Goal: Task Accomplishment & Management: Manage account settings

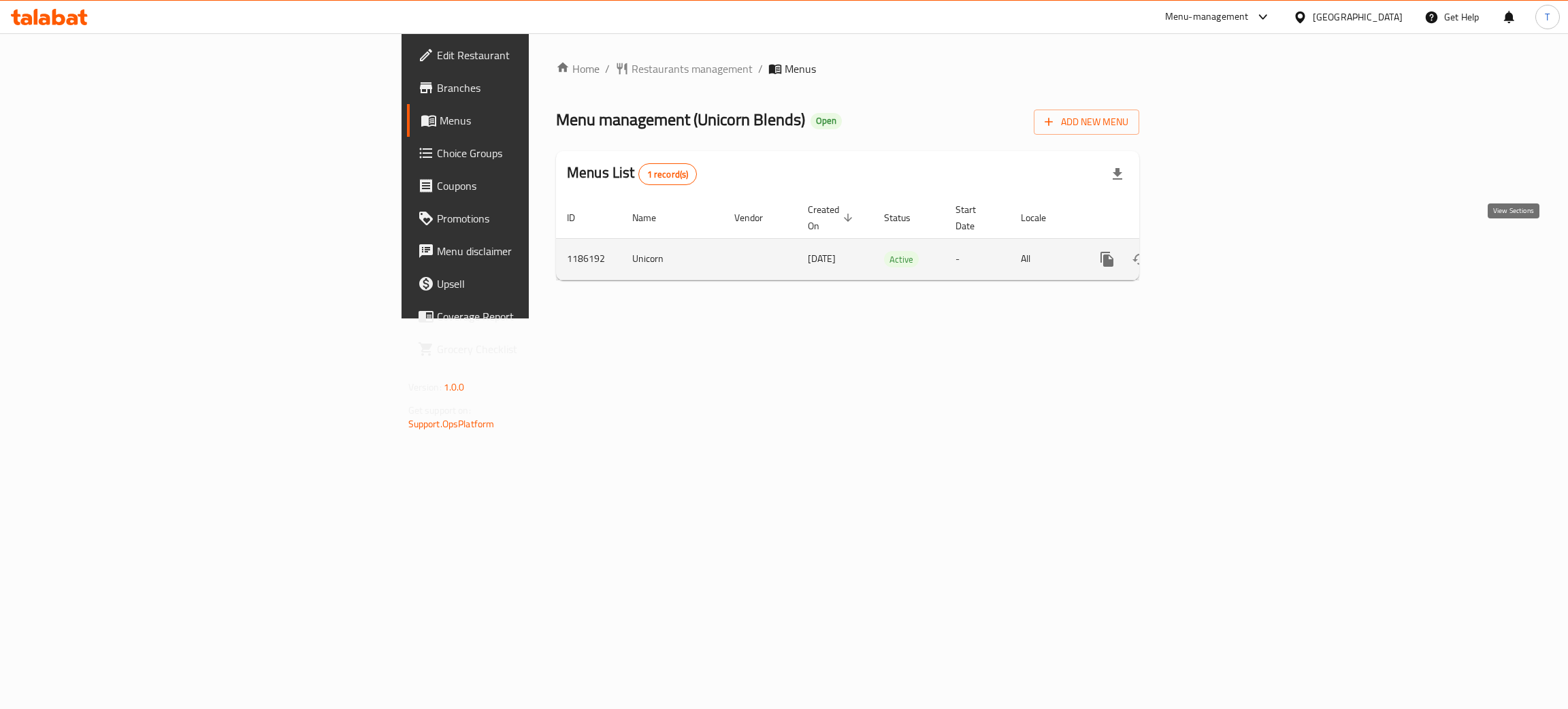
click at [1214, 251] on icon "enhanced table" at bounding box center [1205, 259] width 17 height 17
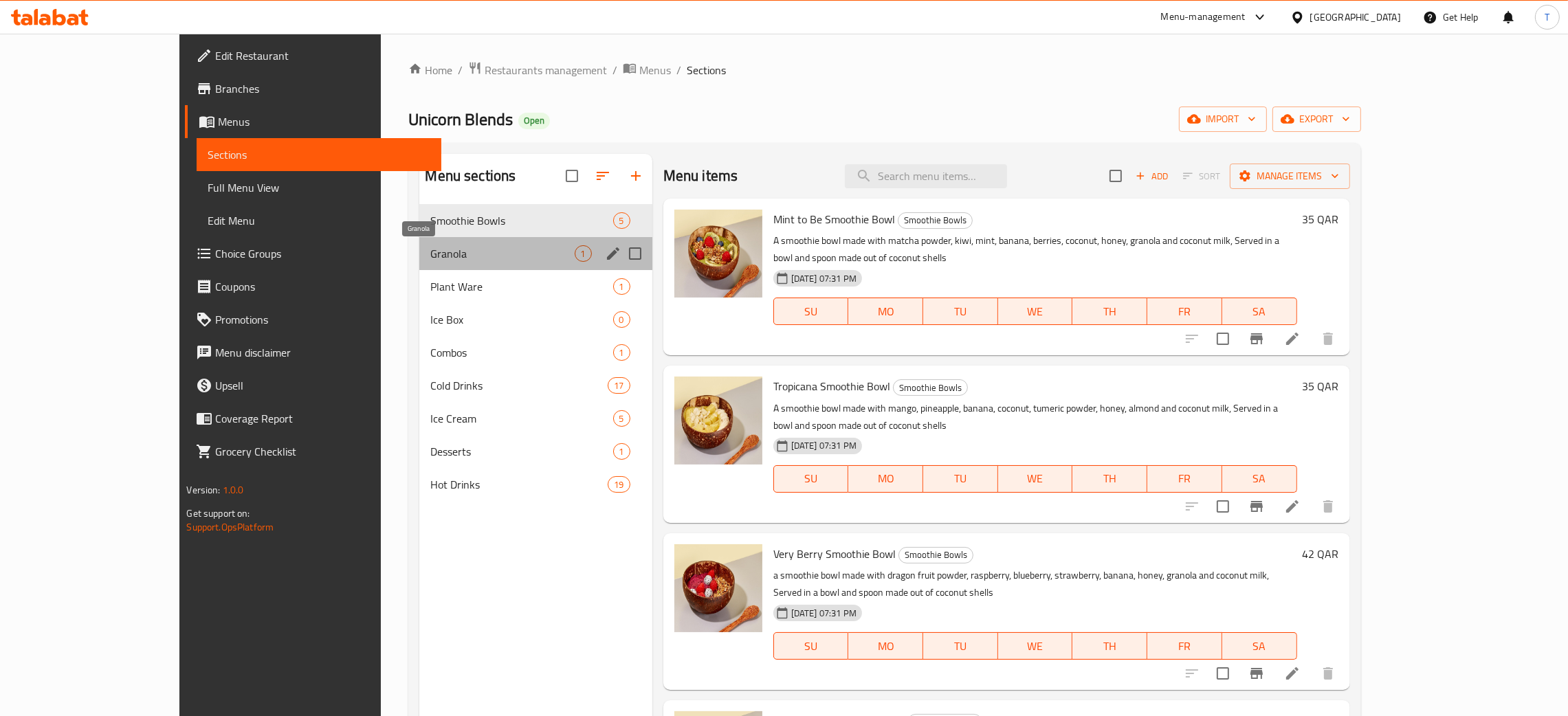
click at [431, 252] on span "Granola" at bounding box center [502, 253] width 143 height 17
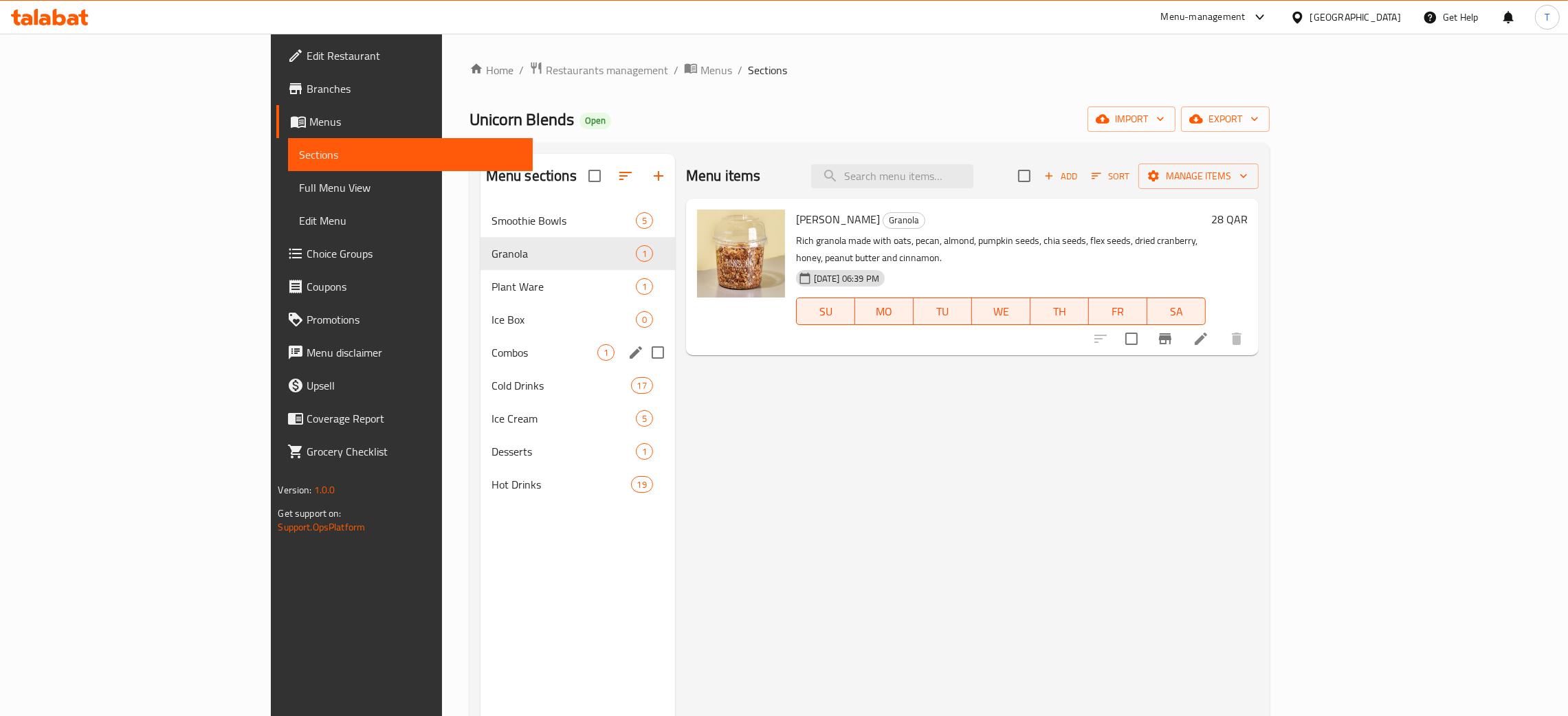
click at [480, 336] on div "Combos 1" at bounding box center [577, 352] width 195 height 33
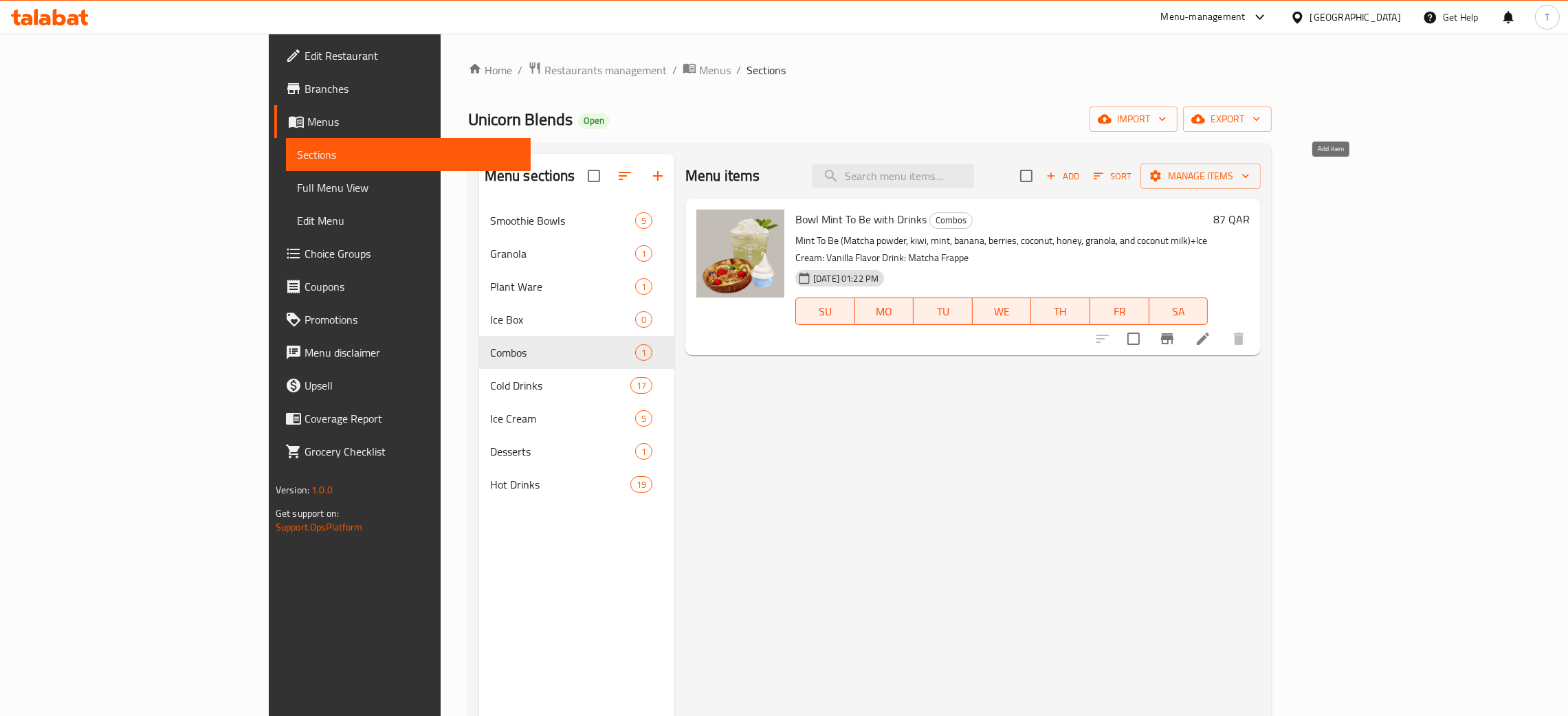
click at [1057, 175] on icon "button" at bounding box center [1051, 176] width 13 height 13
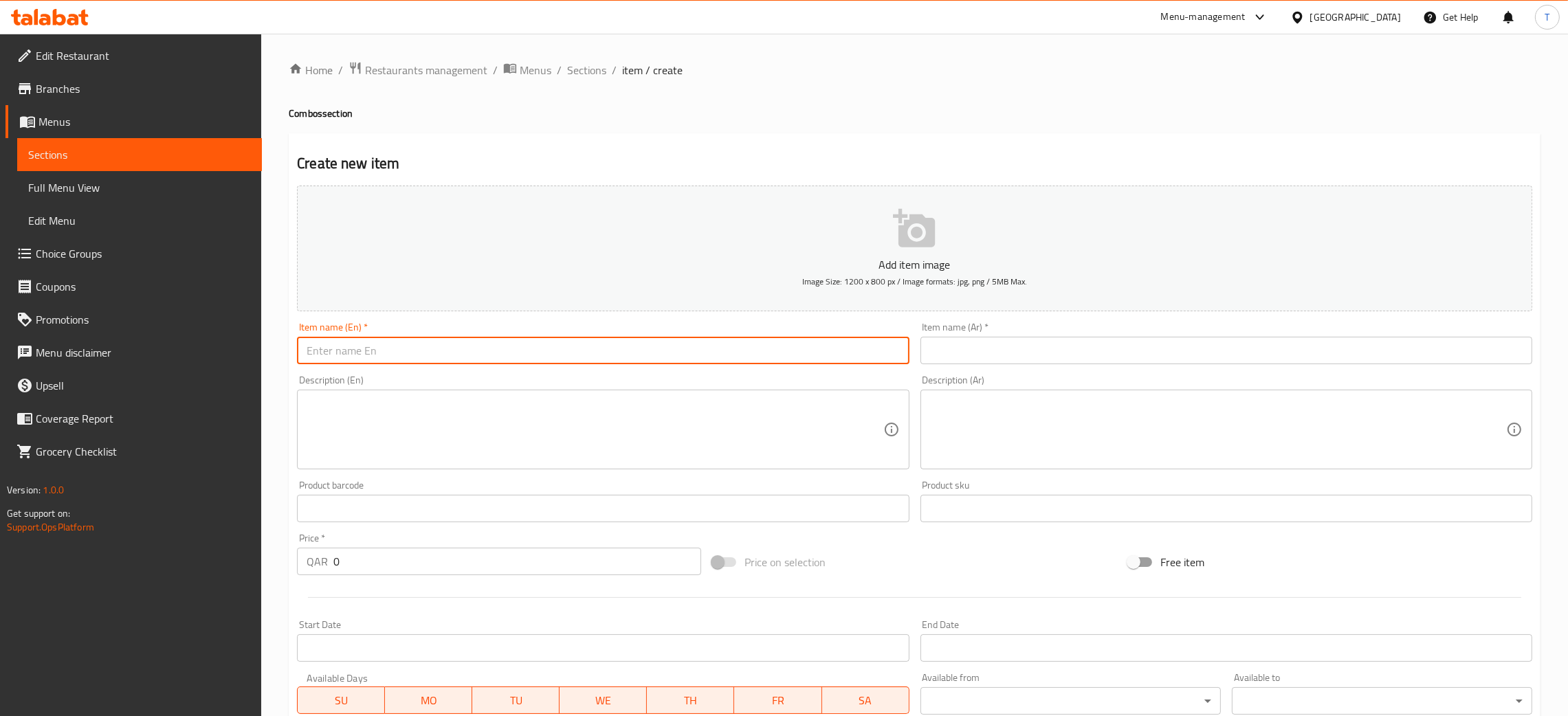
click at [690, 342] on input "text" at bounding box center [603, 351] width 612 height 28
paste input "Peanut Coco Bowl (Cocoa powder, peanuts, banana, honey, granola, and almond mil…"
type input "Peanut Coco Bowl (Cocoa powder, peanuts, banana, honey, granola, and almond mil…"
click at [647, 422] on textarea at bounding box center [594, 430] width 576 height 65
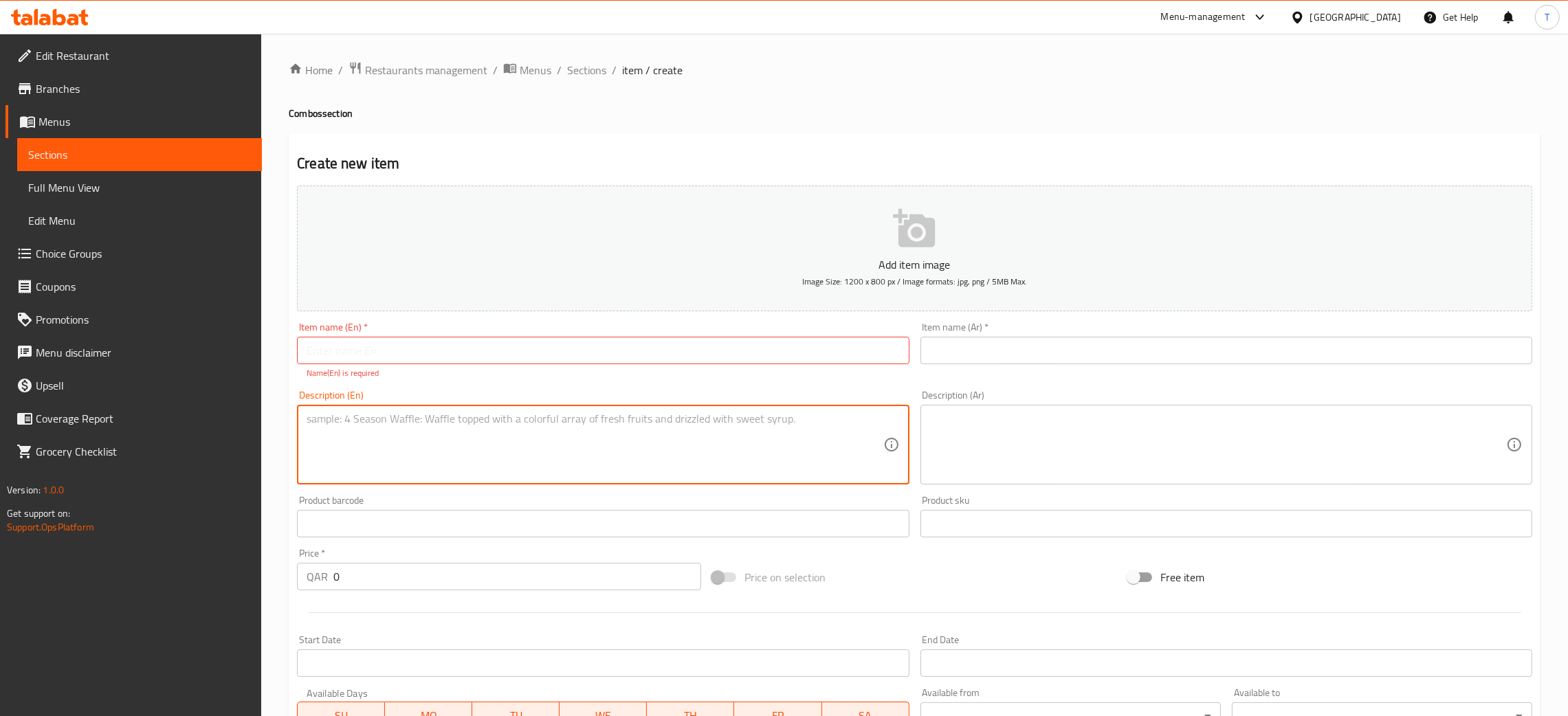
paste textarea "Peanut Coco Bowl (Cocoa powder, peanuts, banana, honey, granola, and almond mil…"
type textarea "Peanut Coco Bowl (Cocoa powder, peanuts, banana, honey, granola, and almond mil…"
click at [1080, 420] on textarea at bounding box center [1218, 445] width 576 height 65
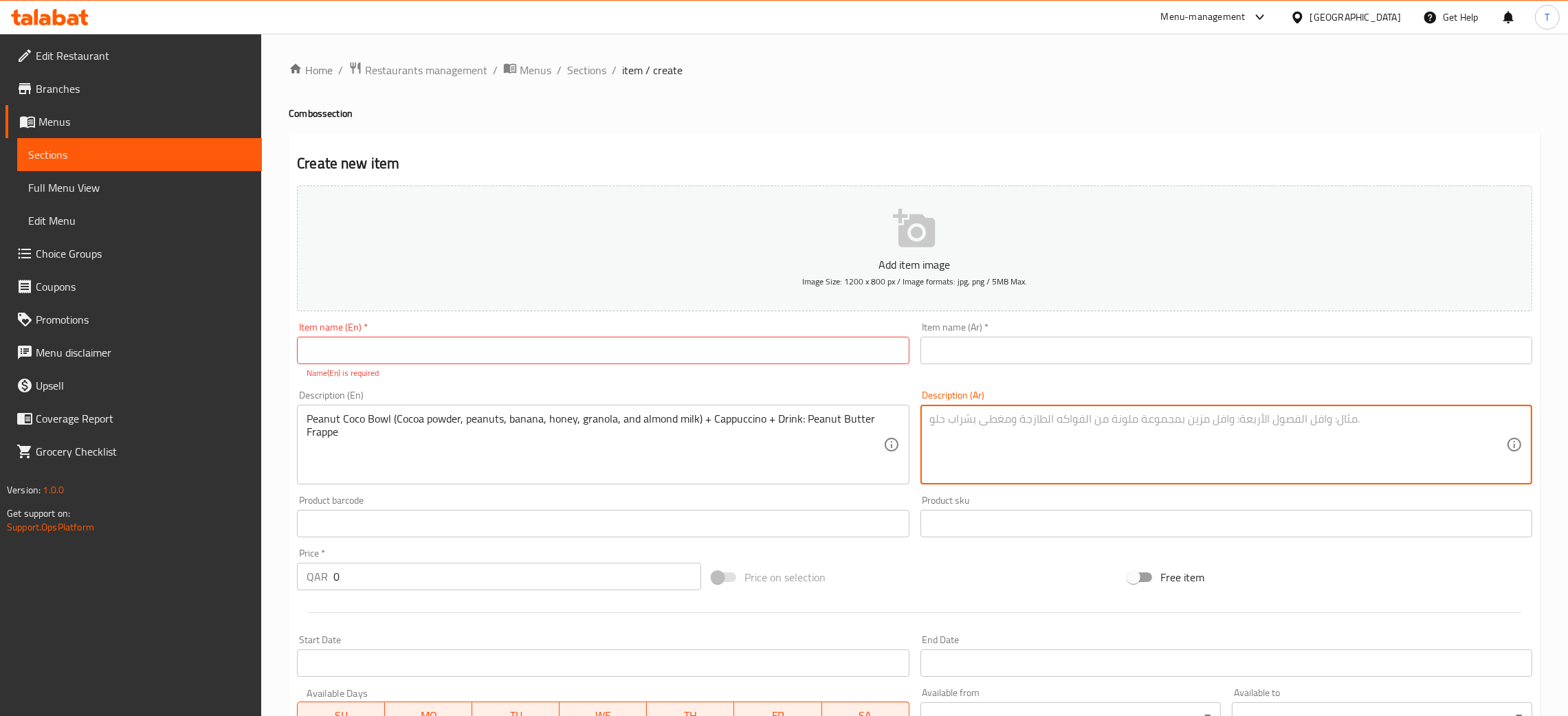
paste textarea "بينت كوكو بول (مسحوق الكاكاو، فول سوداني، موز، عسل، غرانولا، وحليب اللوز) + كاب…"
type textarea "بينت كوكو بول (مسحوق الكاكاو، فول سوداني، موز، عسل، غرانولا، وحليب اللوز) + كاب…"
click at [915, 550] on div "Add item image Image Size: 1200 x 800 px / Image formats: jpg, png / 5MB Max. I…" at bounding box center [915, 483] width 1247 height 607
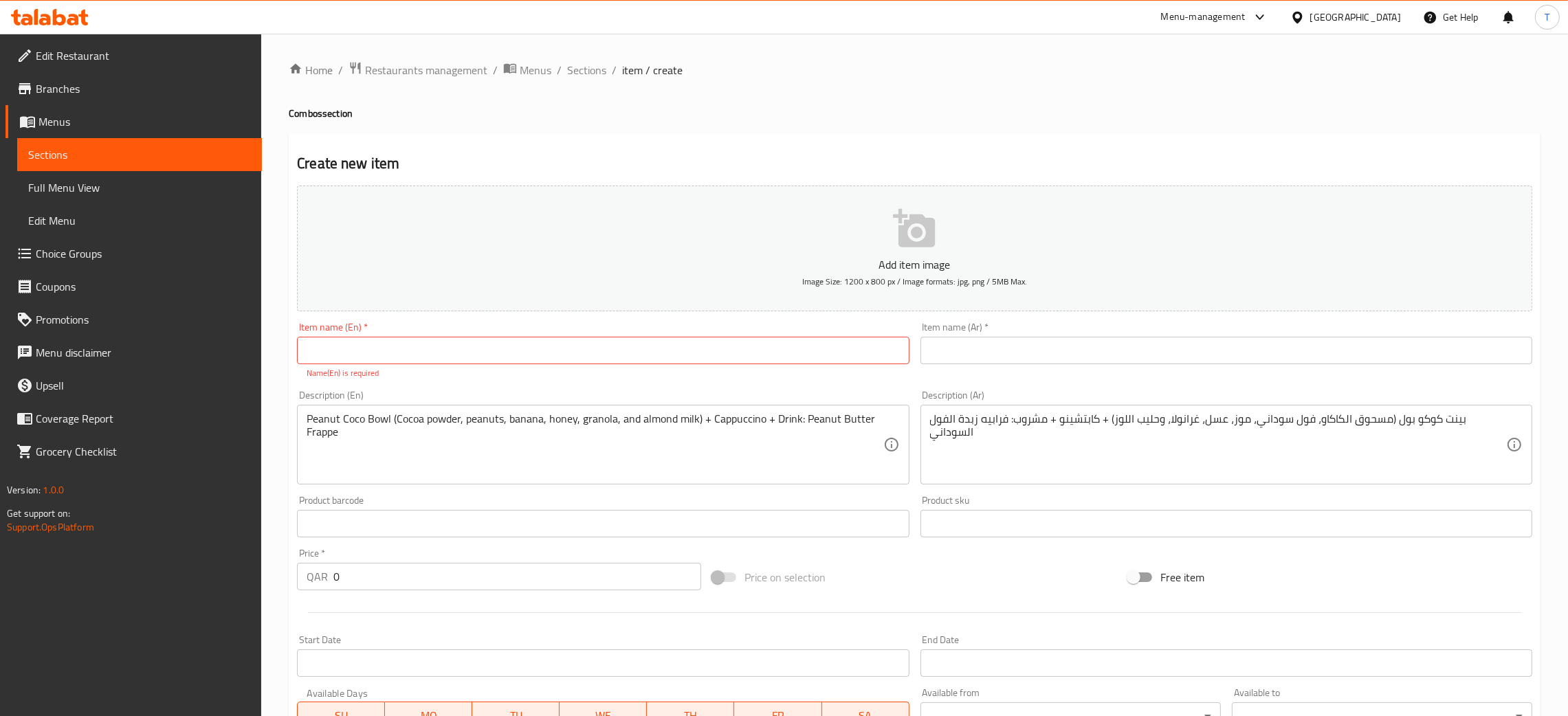
click at [462, 333] on div "Item name (En)   * Item name (En) * Name(En) is required" at bounding box center [603, 351] width 612 height 57
click at [462, 352] on input "text" at bounding box center [603, 351] width 612 height 28
paste input "Bowl: Peanut Coco Bowl – 35 QAR (Cocoa powder, peanuts, banana, honey, granola,…"
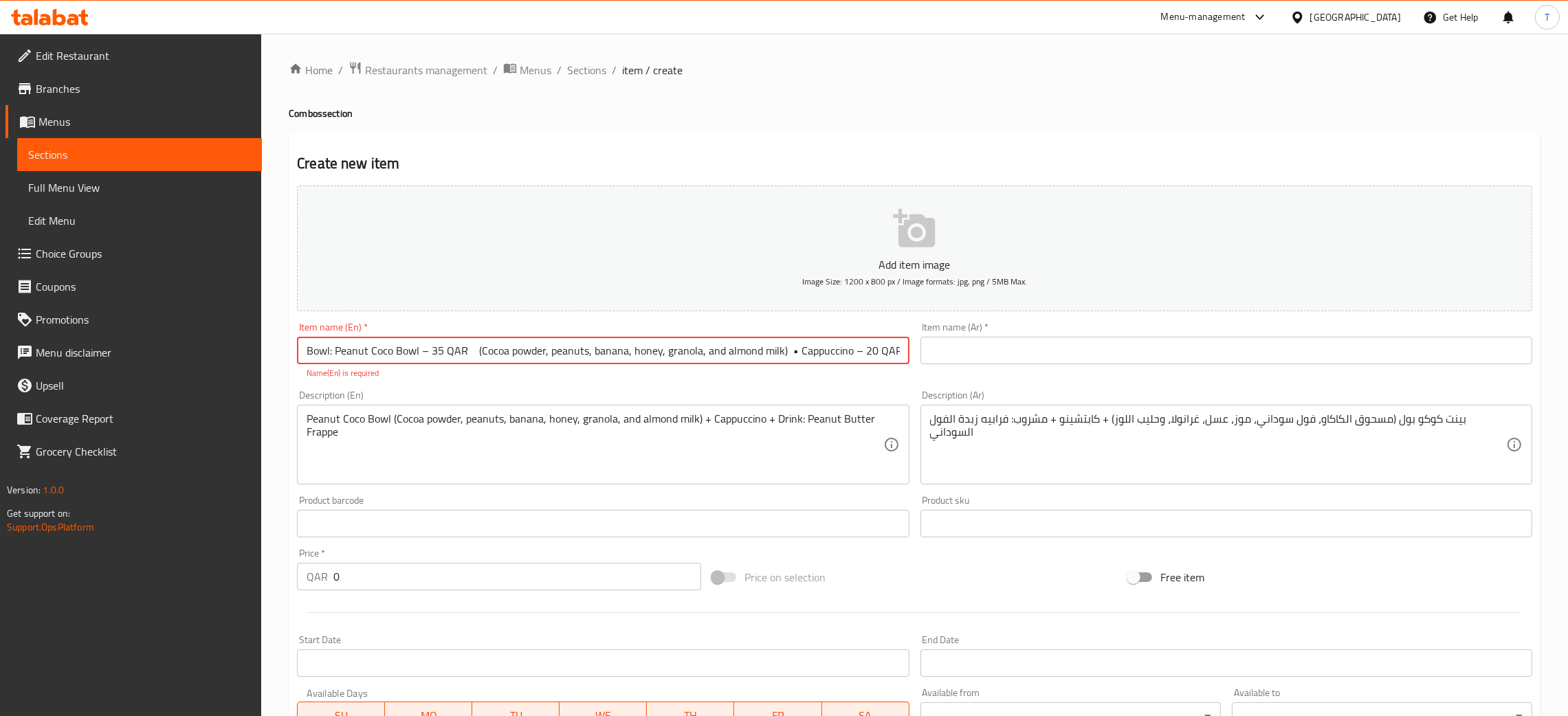
scroll to position [0, 180]
type input "Bowl: Peanut Coco Bowl – 35 QAR (Cocoa powder, peanuts, banana, honey, granola,…"
click at [487, 357] on input "Bowl: Peanut Coco Bowl – 35 QAR (Cocoa powder, peanuts, banana, honey, granola,…" at bounding box center [603, 351] width 612 height 28
paste input "text"
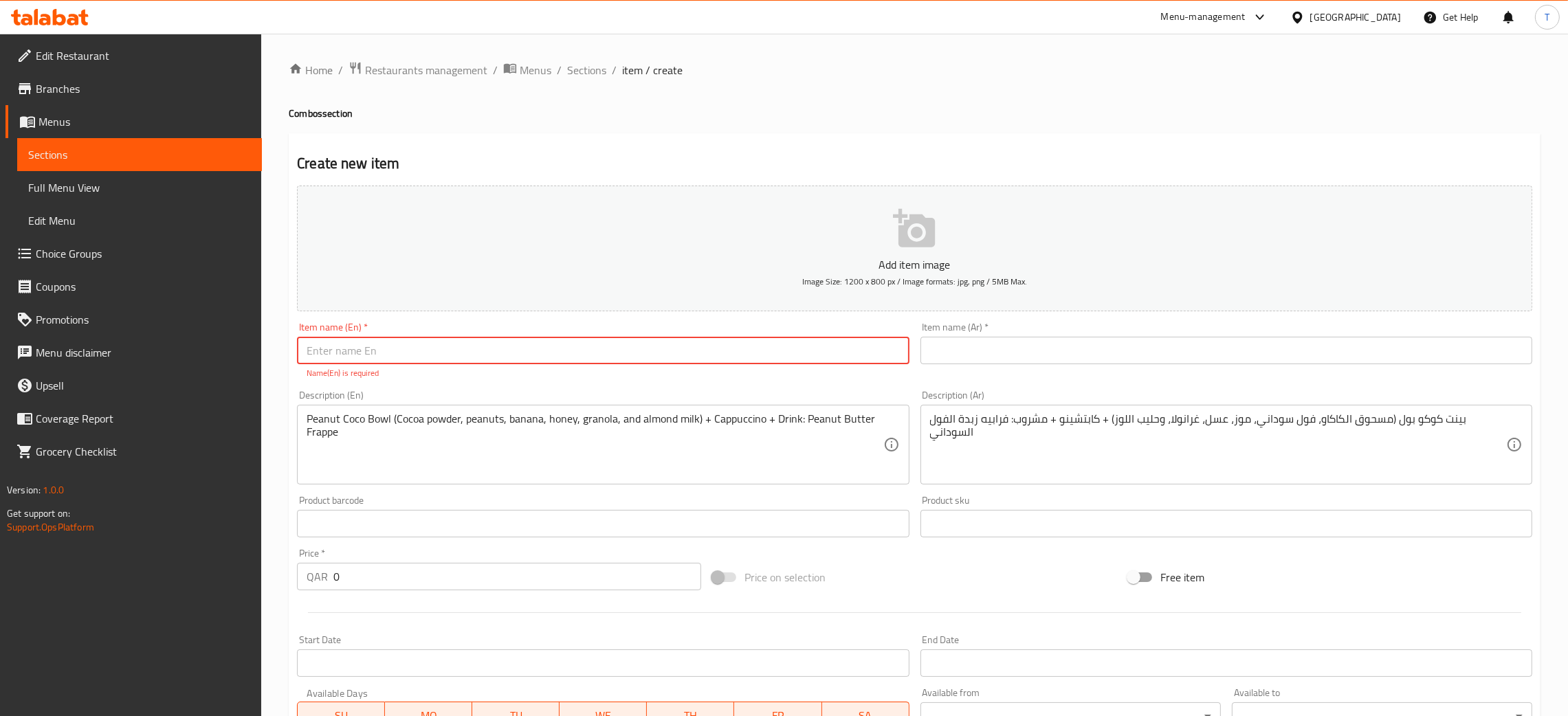
click at [438, 338] on input "text" at bounding box center [603, 351] width 612 height 28
paste input "Peanut Coco Bowl"
click at [475, 362] on input "Peanut Coco Bowl" at bounding box center [603, 351] width 612 height 28
type input "Peanut Coco Bowl with cappucino and icecream"
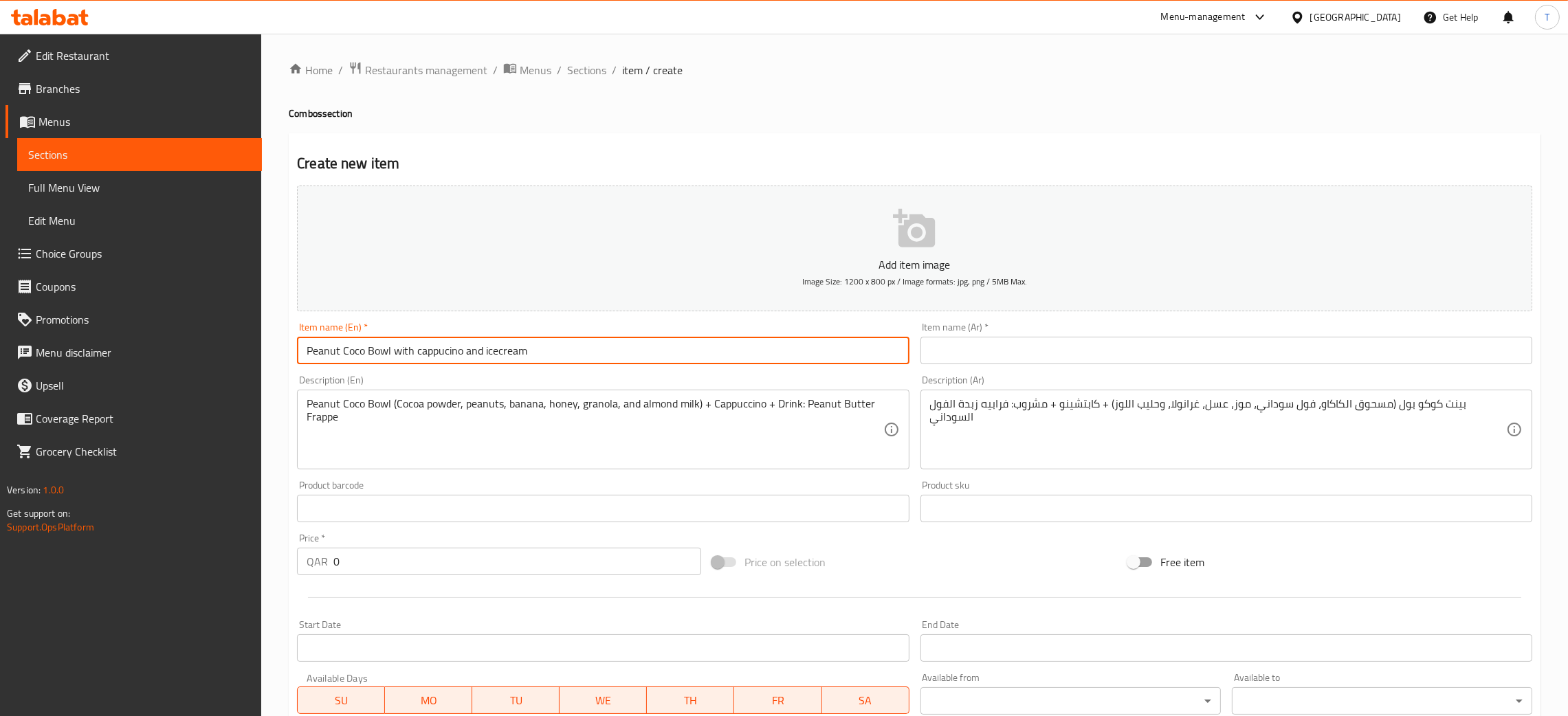
drag, startPoint x: 445, startPoint y: 349, endPoint x: 401, endPoint y: 347, distance: 44.0
click at [401, 347] on input "Peanut Coco Bowl with cappucino and icecream" at bounding box center [603, 351] width 612 height 28
click at [625, 355] on input "Peanut Coco Bowl with cappucino and icecream" at bounding box center [603, 351] width 612 height 28
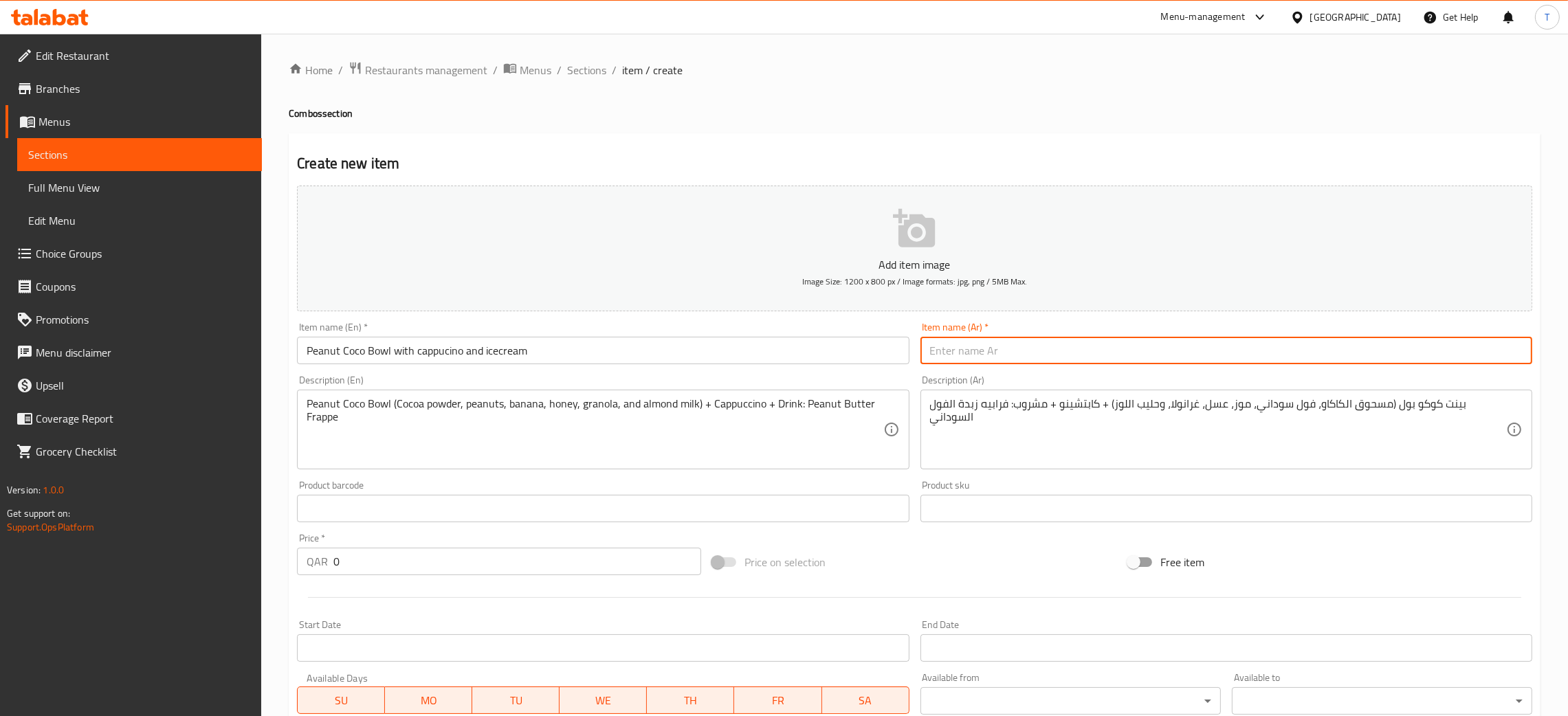
click at [1001, 351] on input "text" at bounding box center [1226, 351] width 612 height 28
paste input "وعاء جوز الهند والفول السوداني مع الكابتشينو والآيس كريم"
type input "وعاء جوز الهند والفول السوداني مع الكابتشينو والآيس كريم"
click at [872, 321] on div "Item name (En)   * Peanut Coco Bowl with cappucino and icecream Item name (En) *" at bounding box center [603, 344] width 623 height 53
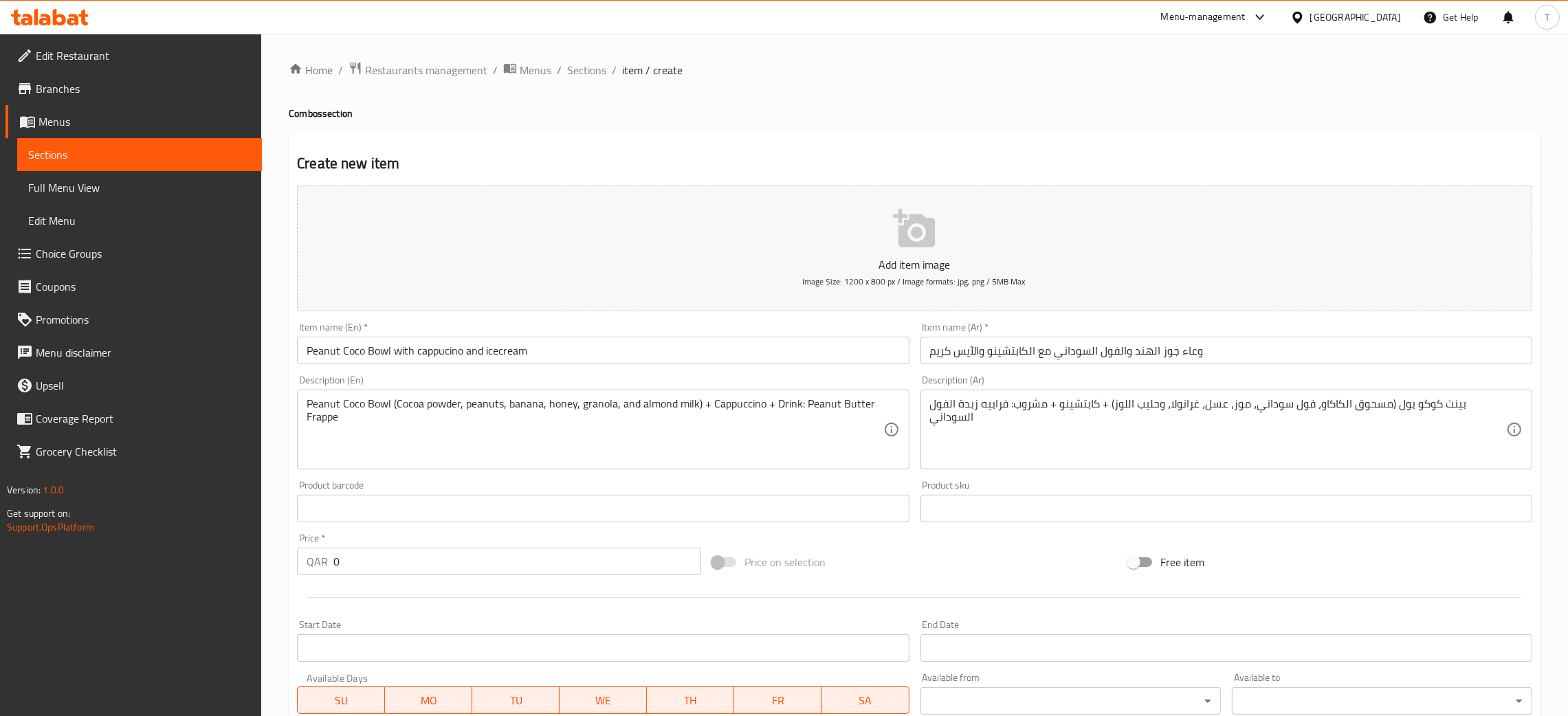
scroll to position [252, 0]
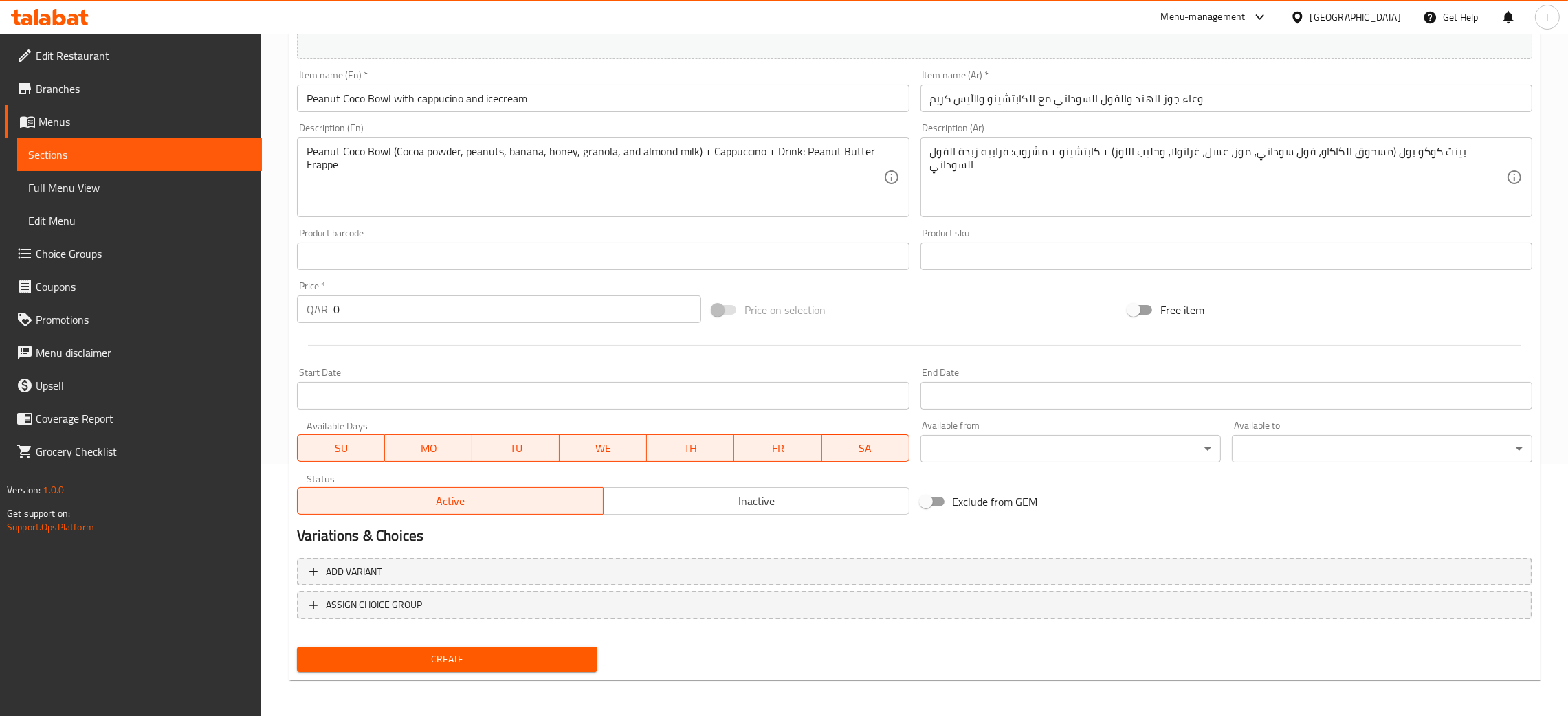
drag, startPoint x: 393, startPoint y: 323, endPoint x: 345, endPoint y: 313, distance: 49.0
click at [345, 313] on div "Price   * QAR 0 Price *" at bounding box center [499, 302] width 415 height 53
drag, startPoint x: 374, startPoint y: 306, endPoint x: 227, endPoint y: 304, distance: 147.0
click at [270, 308] on div "Home / Restaurants management / Menus / Sections / item / create Combos section…" at bounding box center [914, 250] width 1307 height 937
type input "82"
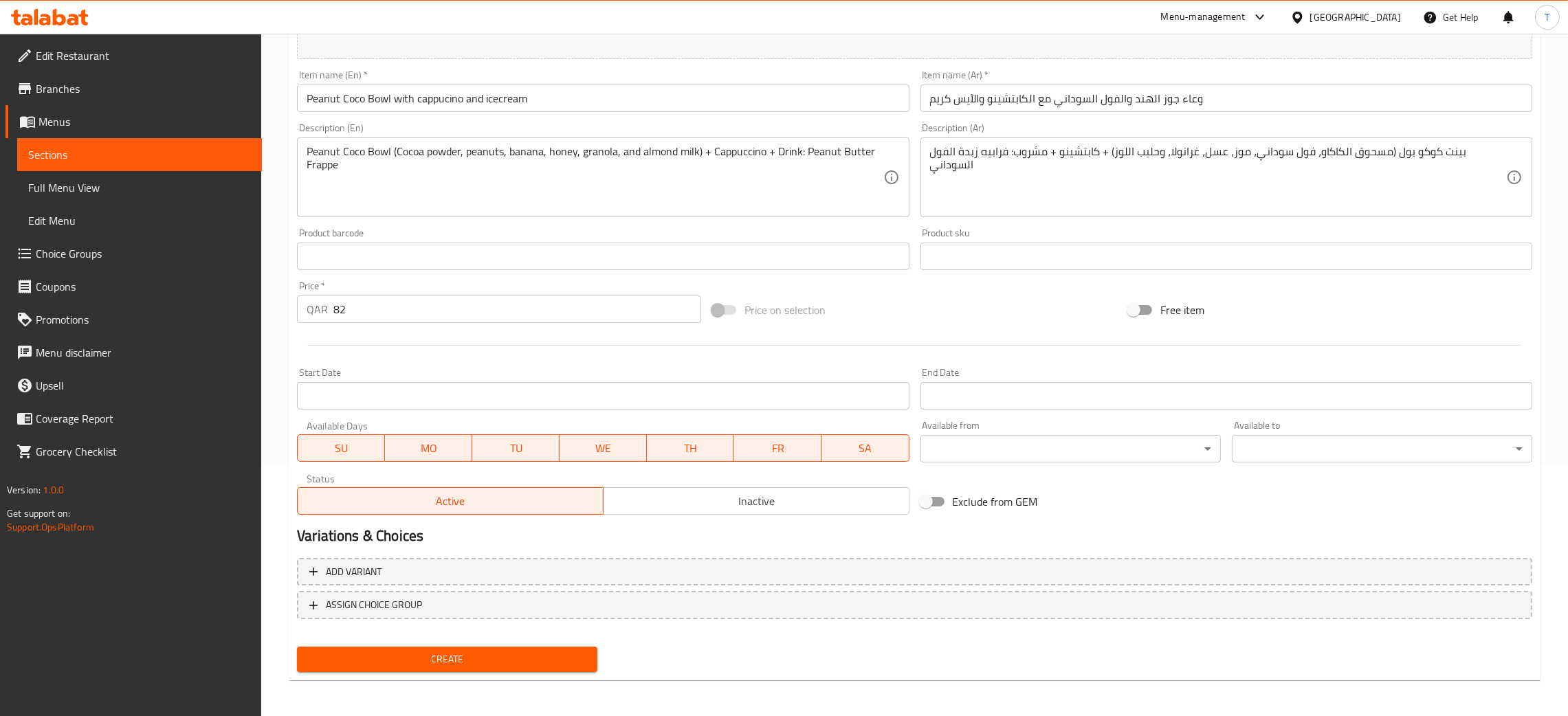
click at [991, 316] on div "Price on selection" at bounding box center [914, 310] width 415 height 38
click at [490, 664] on span "Create" at bounding box center [448, 659] width 279 height 17
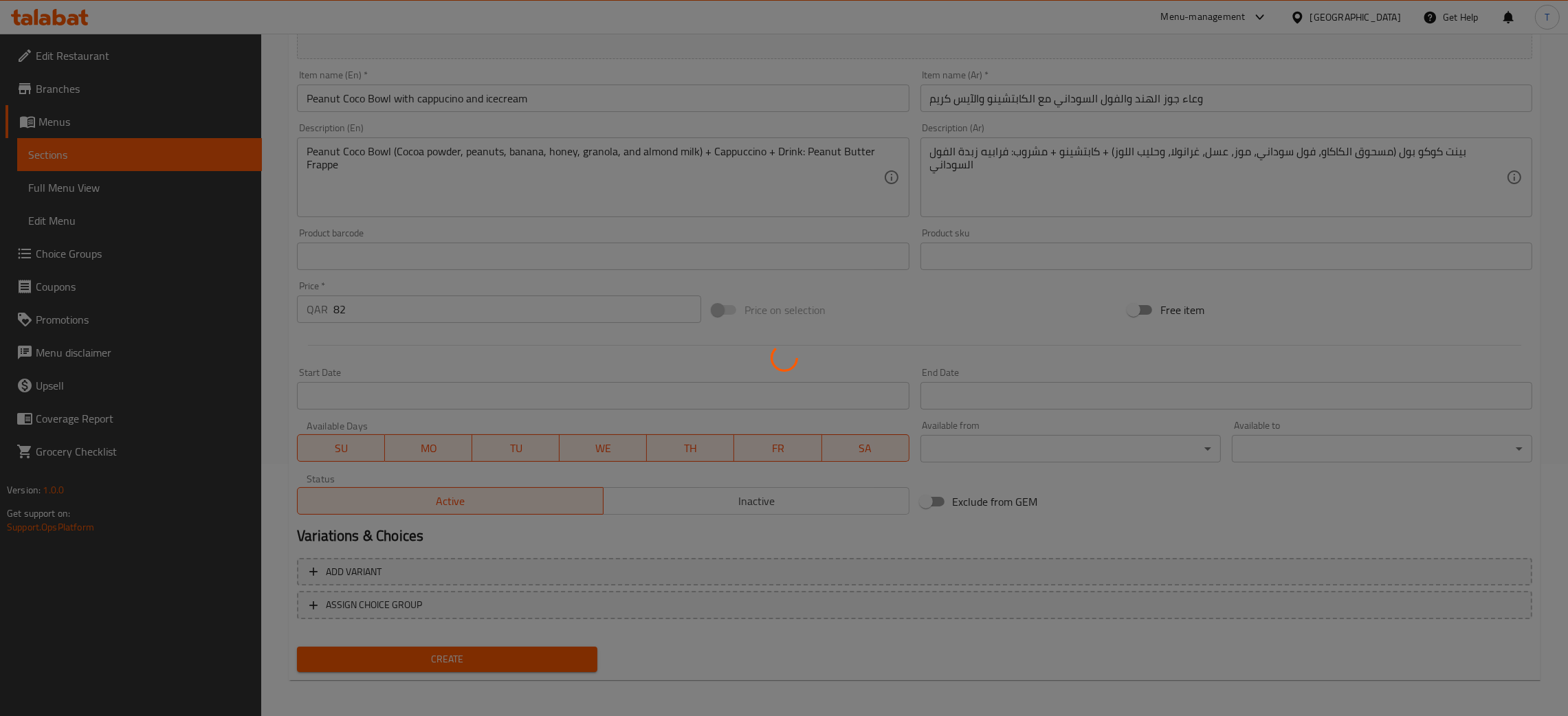
type input "0"
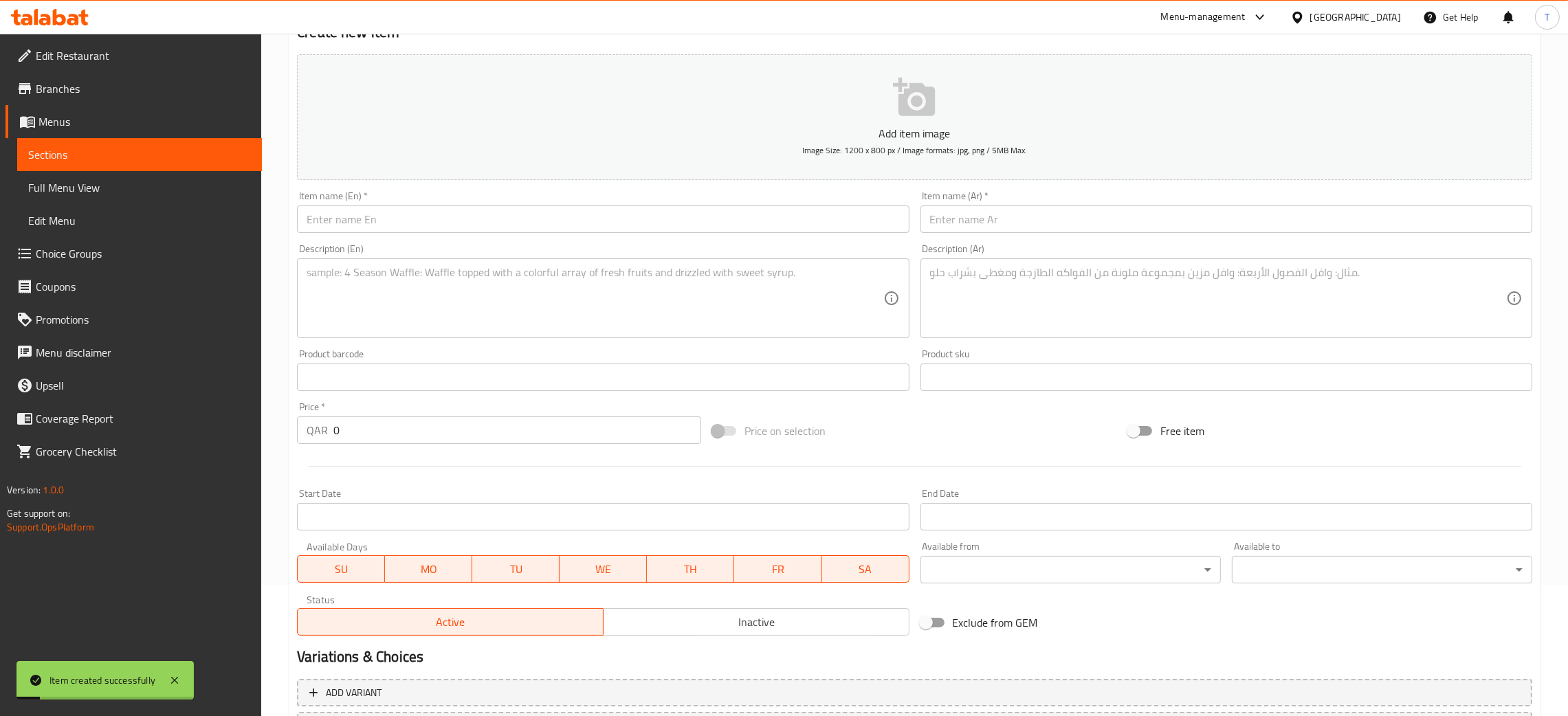
scroll to position [0, 0]
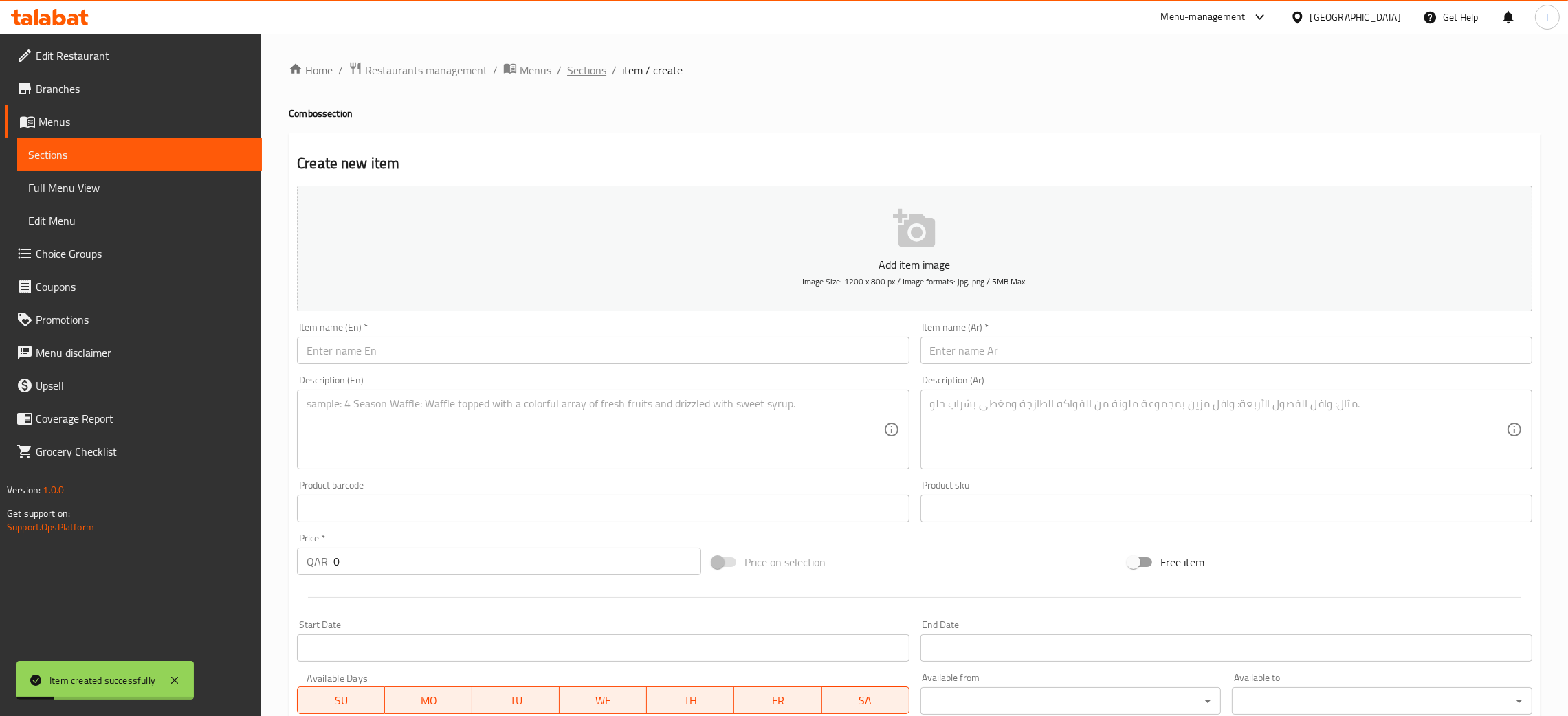
click at [589, 76] on span "Sections" at bounding box center [587, 70] width 40 height 17
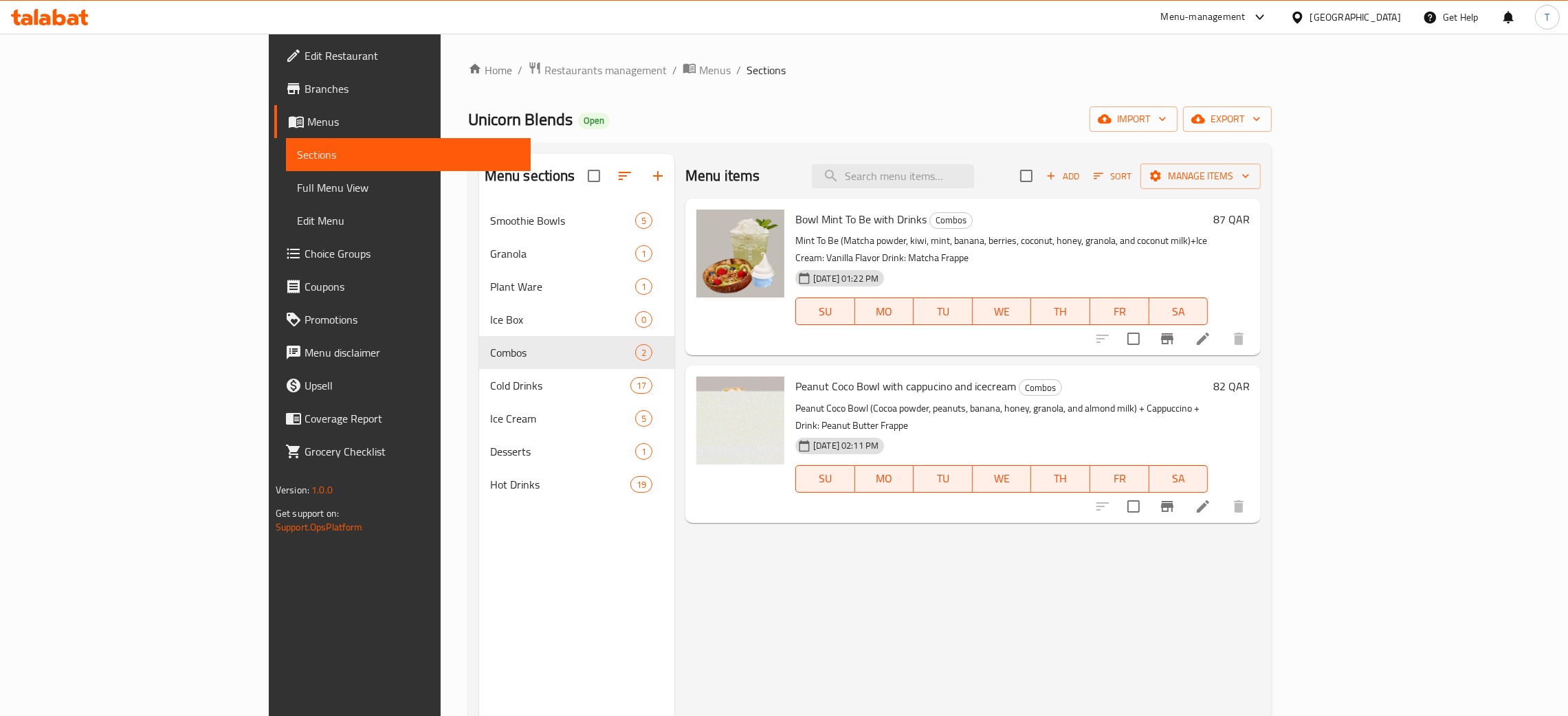
click at [1222, 494] on li at bounding box center [1202, 506] width 39 height 25
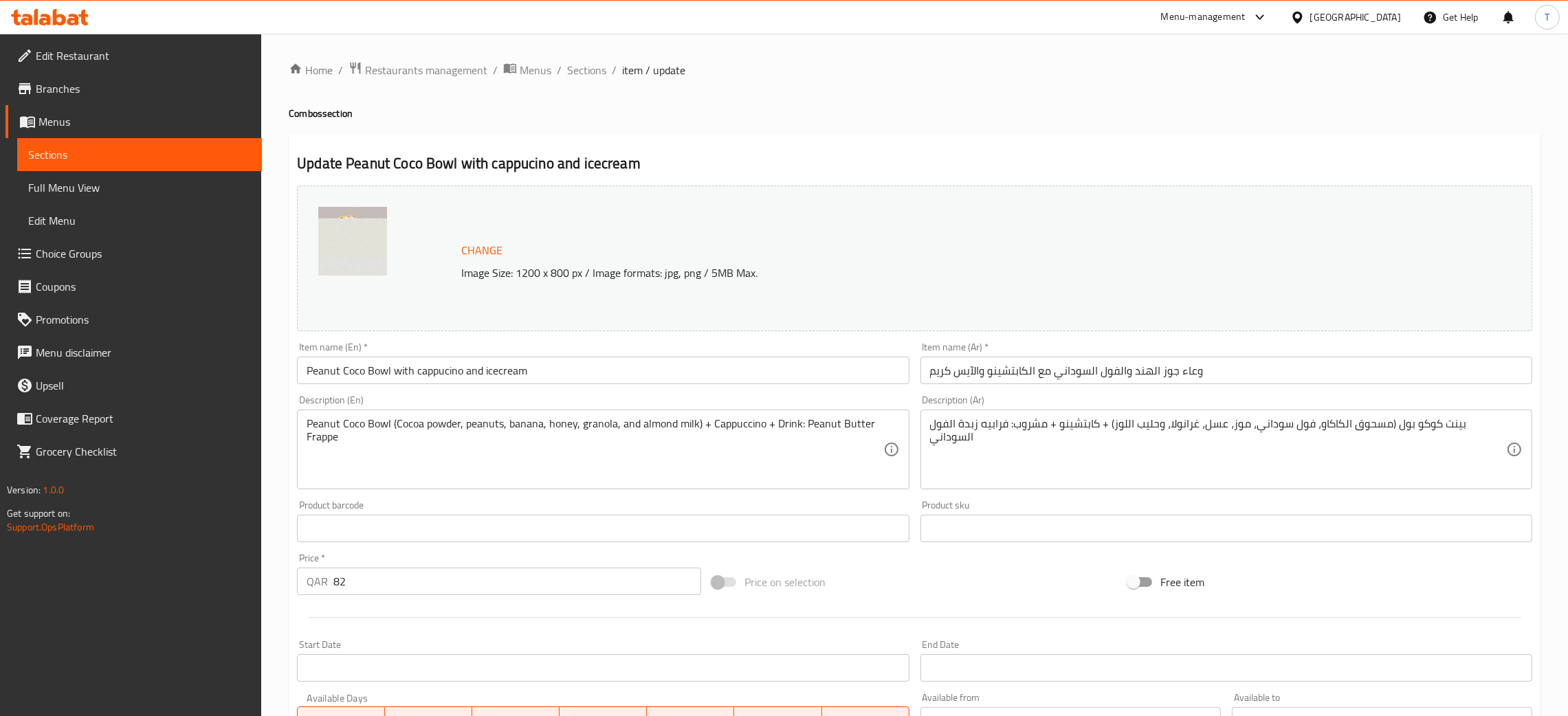
click at [441, 371] on input "Peanut Coco Bowl with cappucino and icecream" at bounding box center [603, 370] width 612 height 28
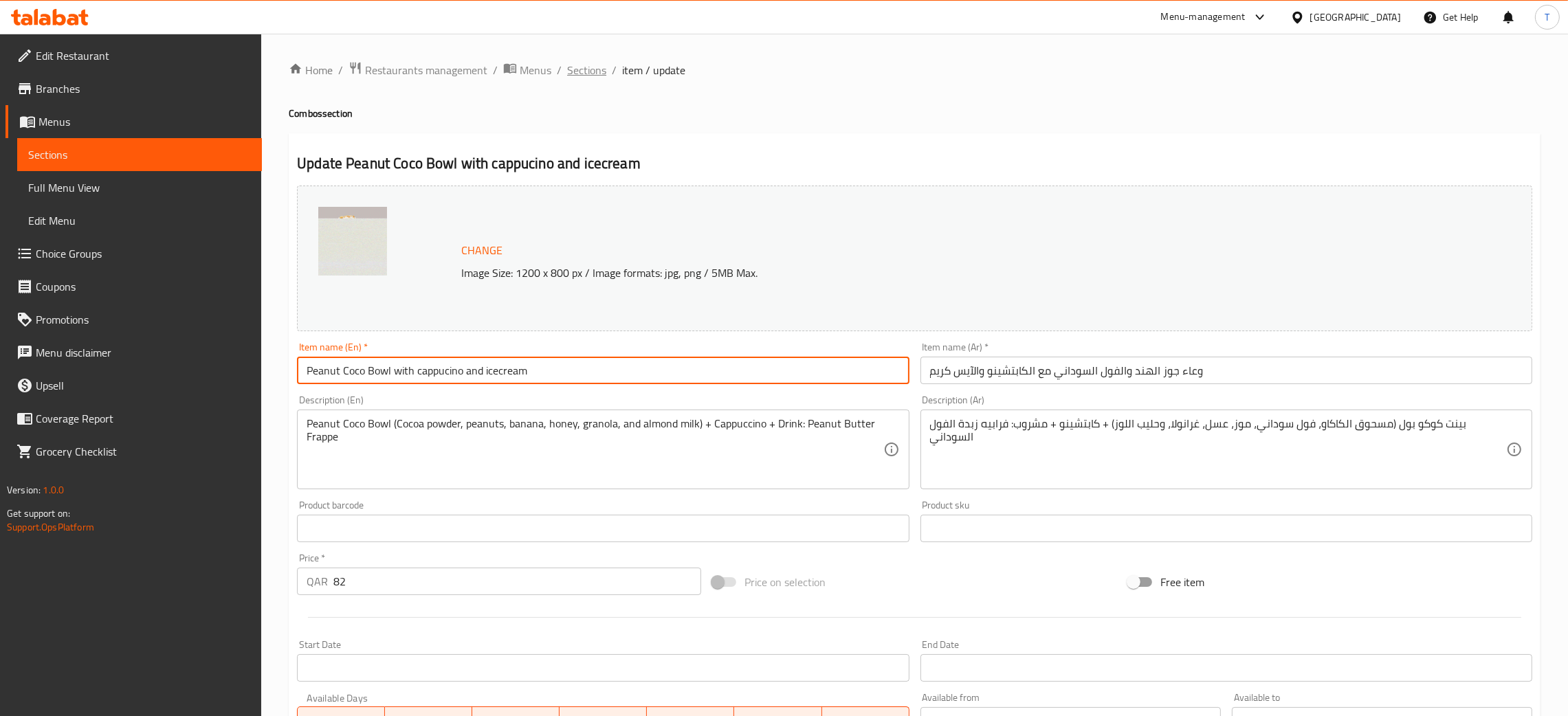
click at [587, 68] on span "Sections" at bounding box center [587, 70] width 40 height 17
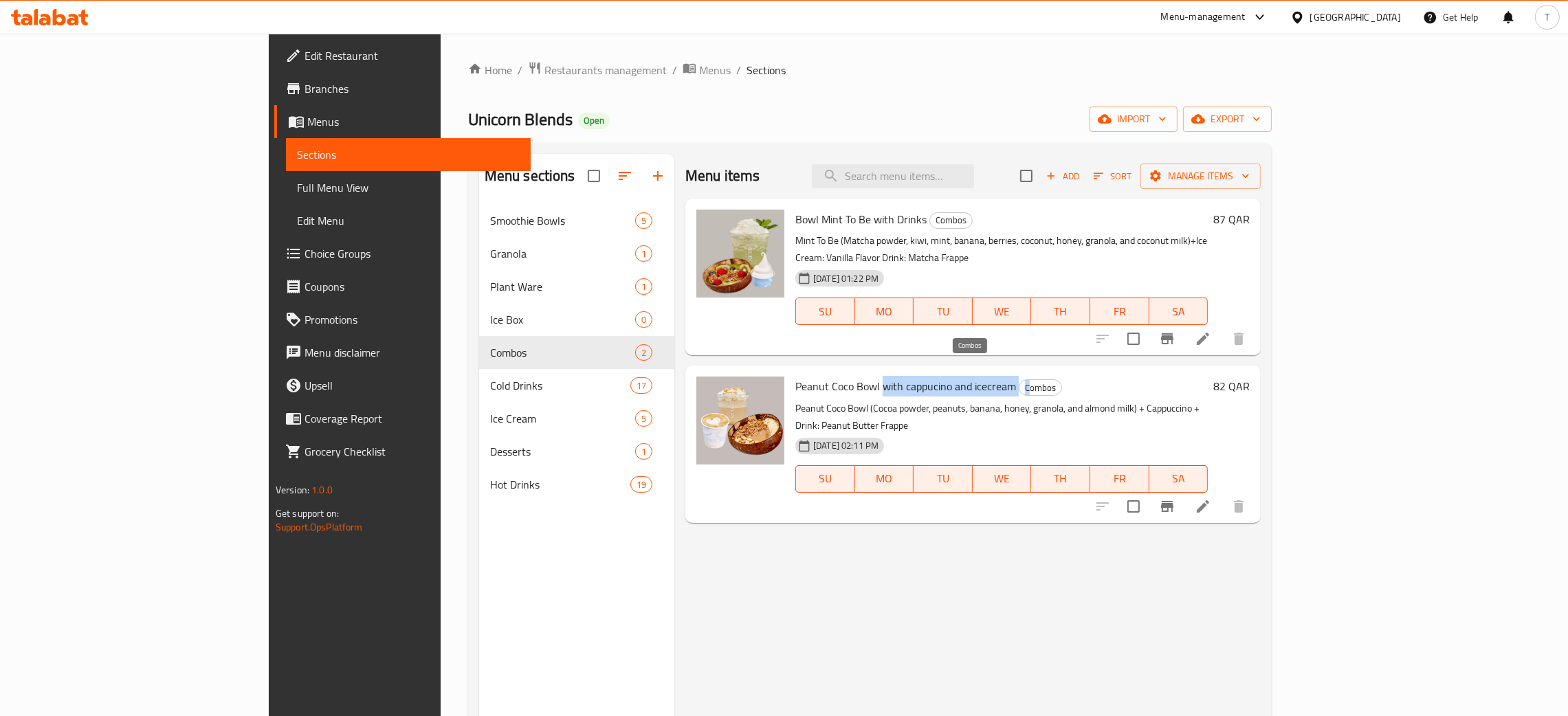
drag, startPoint x: 815, startPoint y: 370, endPoint x: 969, endPoint y: 365, distance: 154.1
click at [962, 376] on h6 "Peanut Coco Bowl with cappucino and icecream Combos" at bounding box center [1002, 385] width 413 height 19
copy h6 "with cappucino and icecream C"
click at [1211, 331] on icon at bounding box center [1203, 339] width 17 height 17
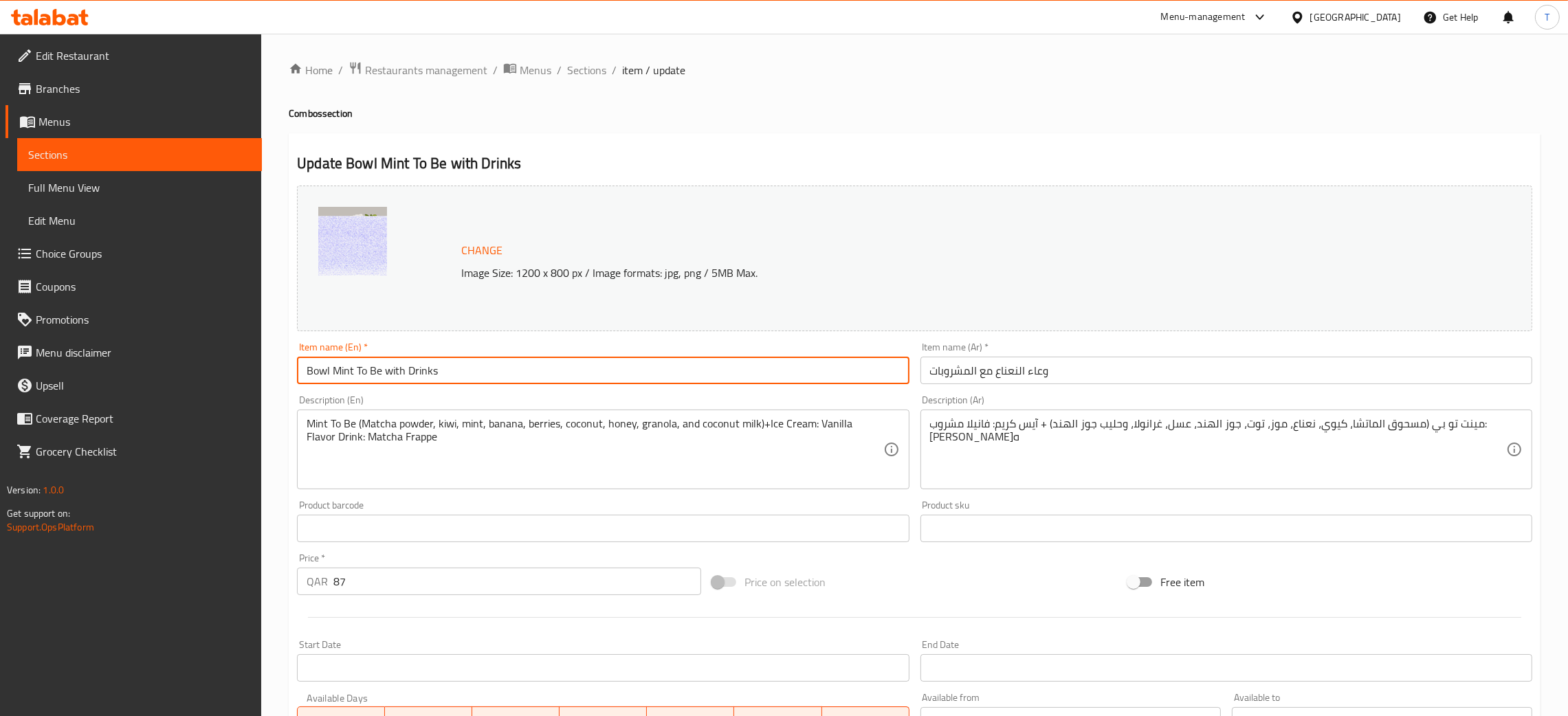
drag, startPoint x: 472, startPoint y: 368, endPoint x: 408, endPoint y: 379, distance: 64.9
click at [408, 379] on input "Bowl Mint To Be with Drinks" at bounding box center [603, 370] width 612 height 28
paste input "with cappucino and icecream C"
click at [443, 369] on input "Bowl Mint To Be with with cappucino and icecream C" at bounding box center [603, 370] width 612 height 28
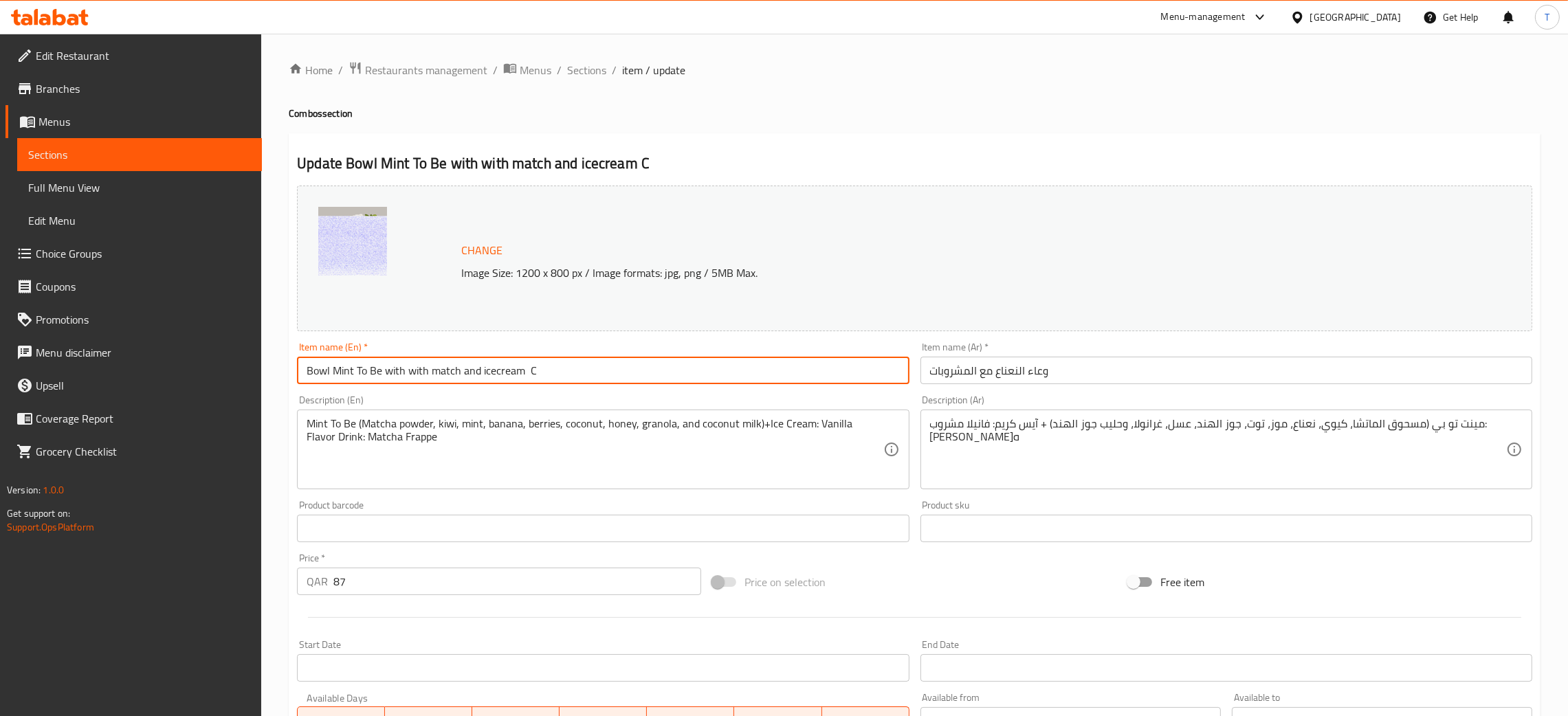
click at [659, 376] on input "Bowl Mint To Be with with match and icecream C" at bounding box center [603, 370] width 612 height 28
type input "Bowl Mint To Be with with match and icecream"
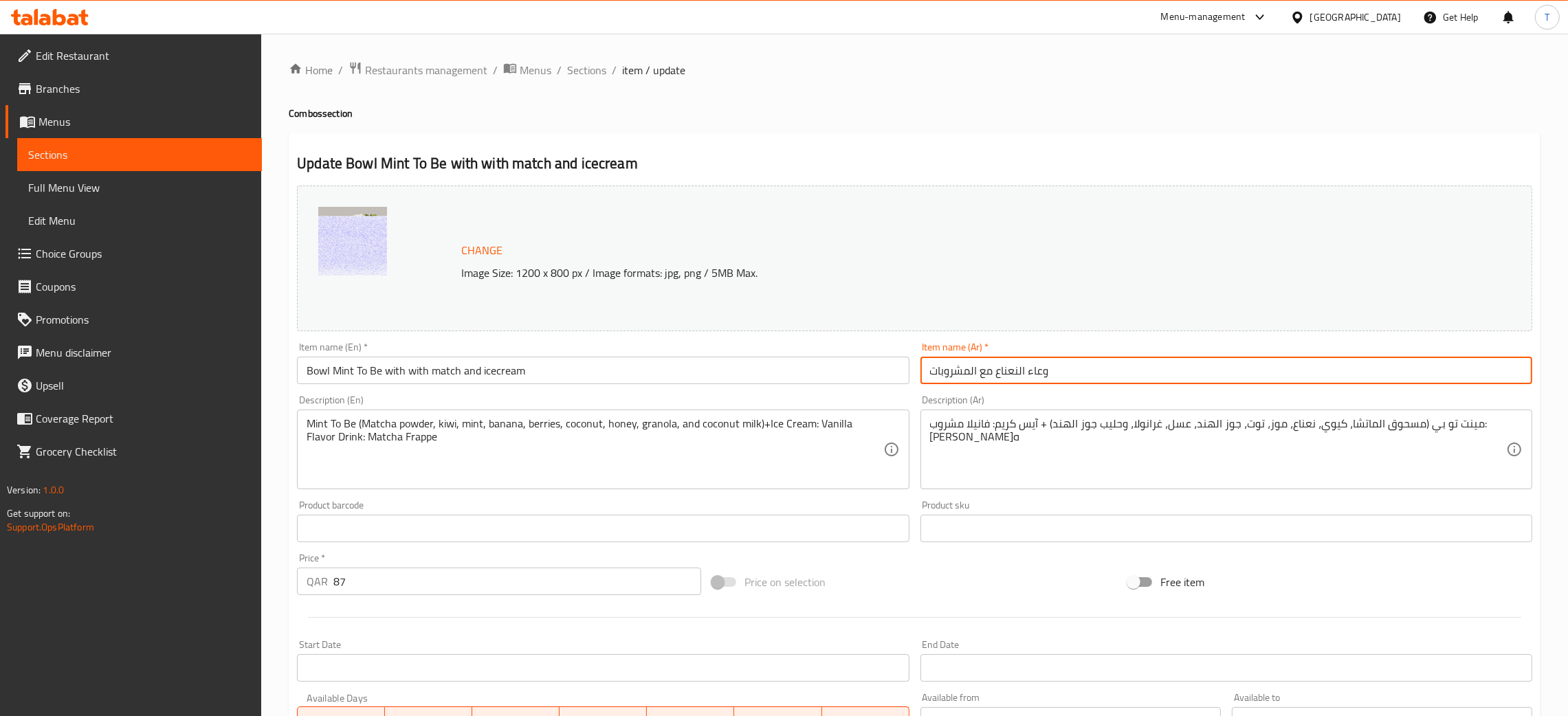
click at [1166, 360] on input "وعاء النعناع مع المشروبات" at bounding box center [1226, 370] width 612 height 28
paste input "من النعناع مع الثقاب والآيس كريم"
type input "وعاء من النعناع مع الثقاب والآيس كريم"
click at [838, 345] on div "Item name (En)   * Bowl Mint To Be with with match and icecream Item name (En) *" at bounding box center [603, 363] width 612 height 41
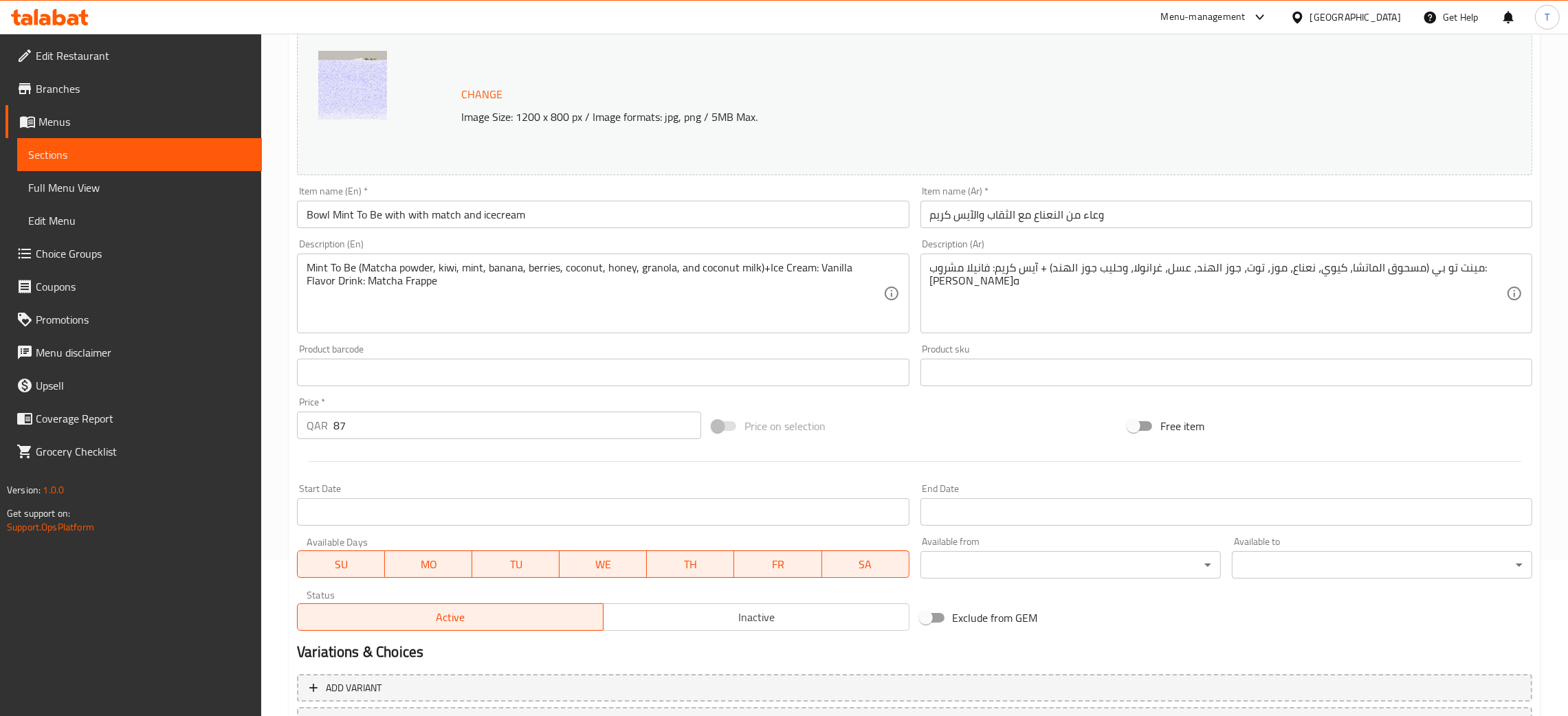
scroll to position [273, 0]
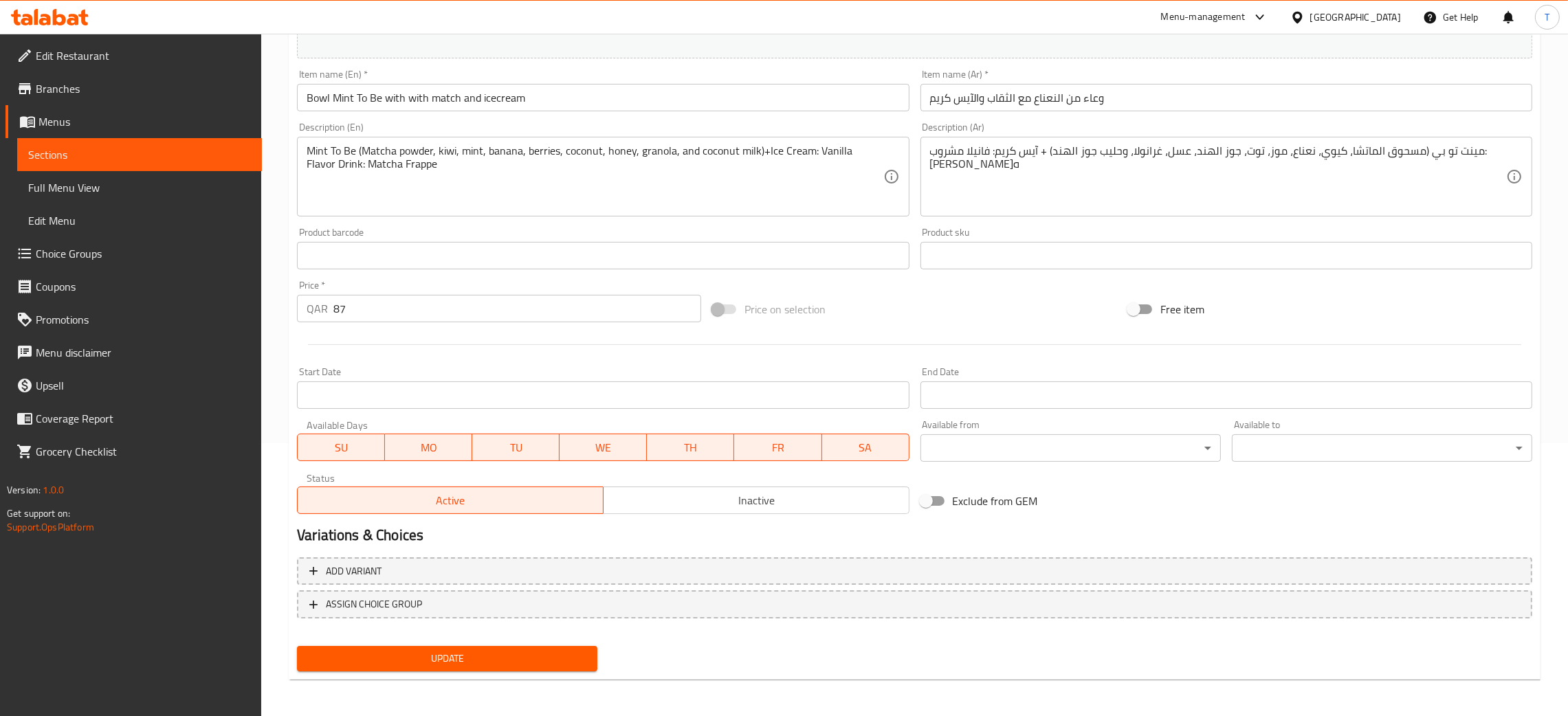
click at [557, 668] on button "Update" at bounding box center [448, 659] width 300 height 26
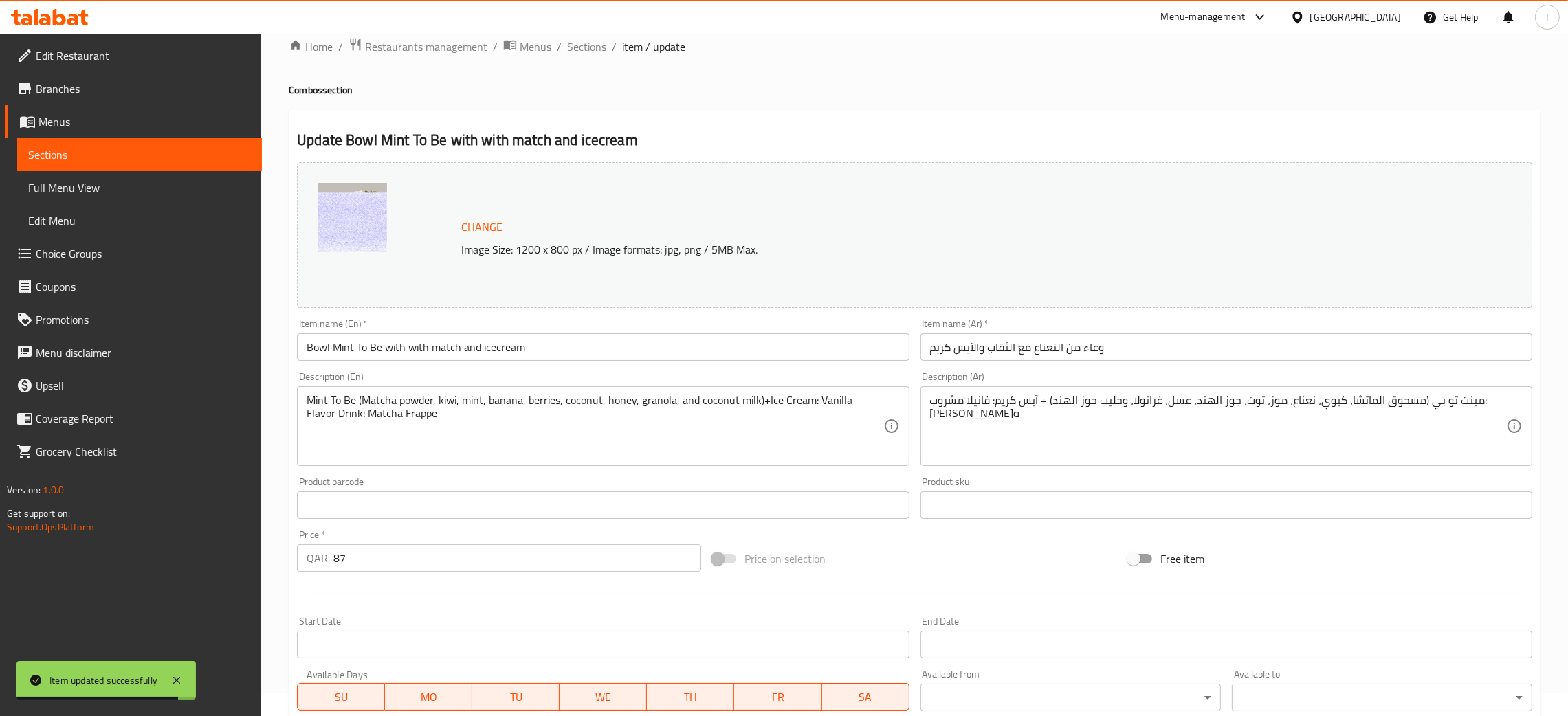
scroll to position [0, 0]
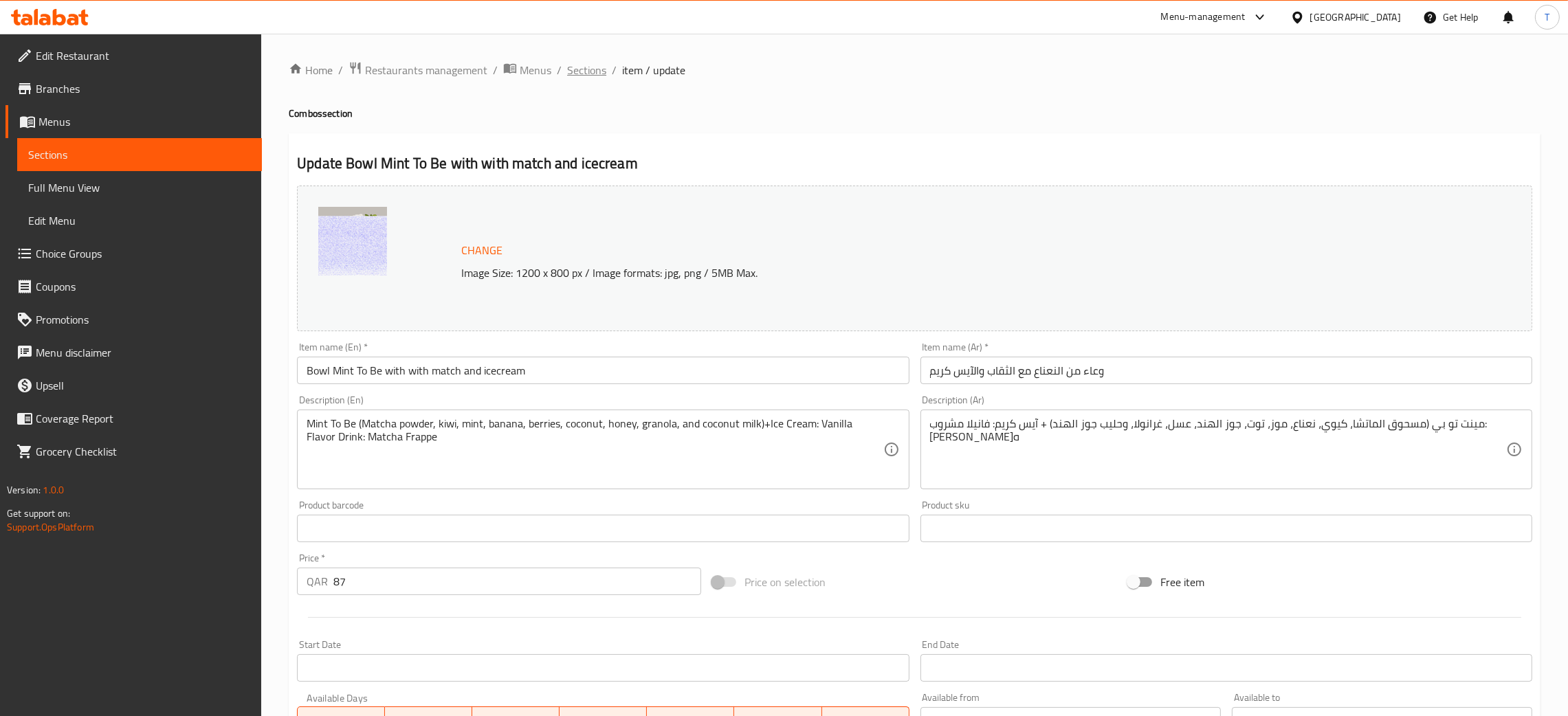
click at [588, 72] on span "Sections" at bounding box center [587, 70] width 40 height 17
